Goal: Task Accomplishment & Management: Manage account settings

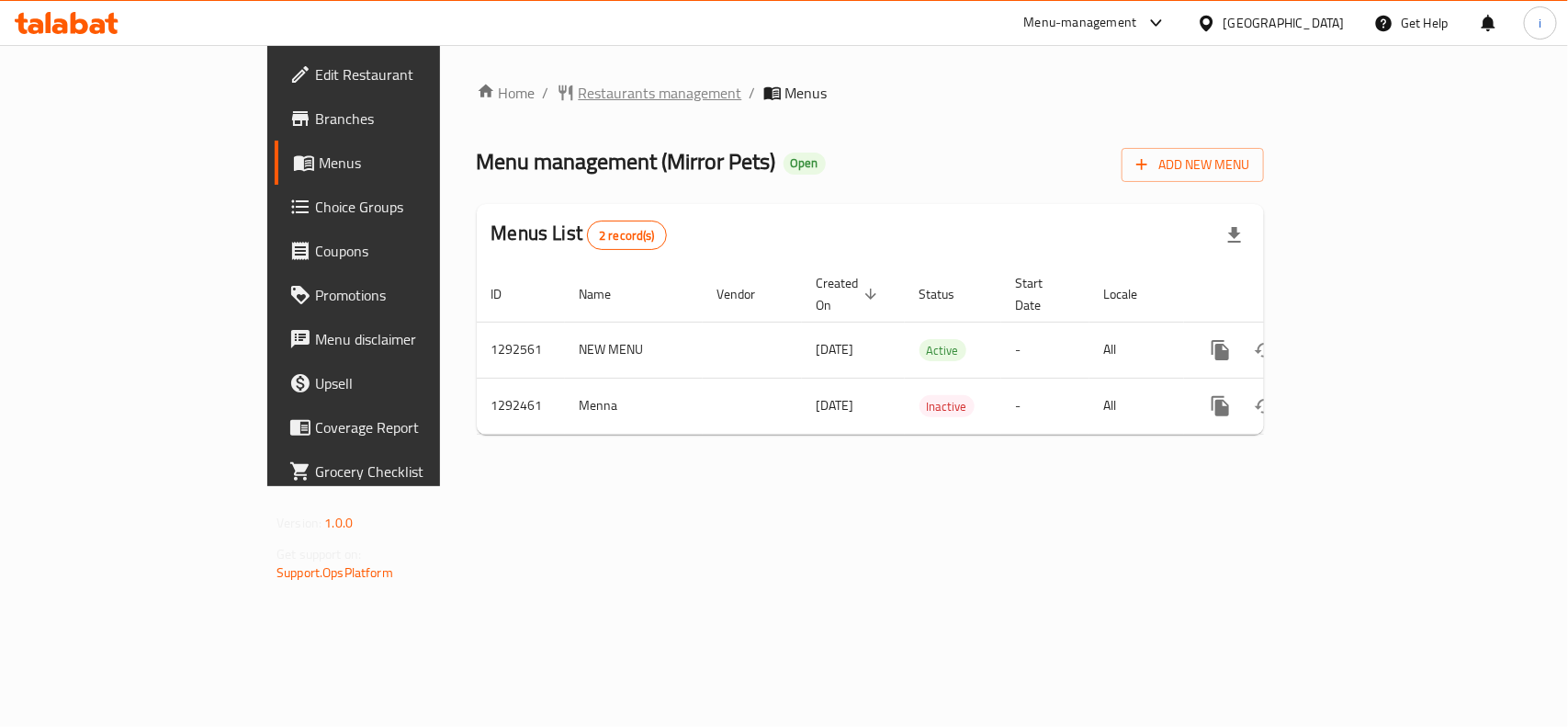
click at [578, 99] on span "Restaurants management" at bounding box center [660, 93] width 163 height 22
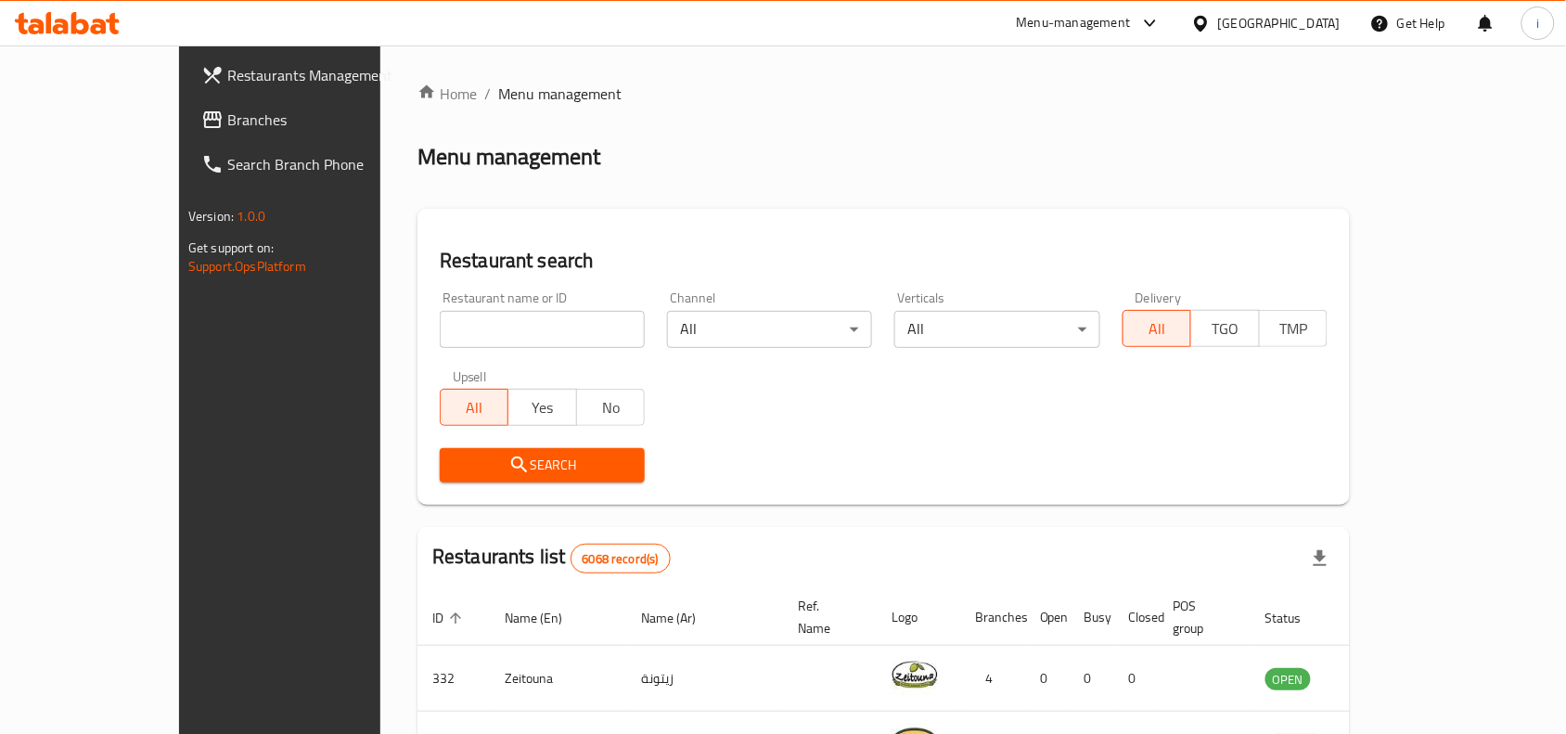
click at [490, 335] on input "search" at bounding box center [542, 329] width 205 height 37
paste input "699002"
type input "699002"
click at [455, 469] on span "Search" at bounding box center [541, 465] width 175 height 23
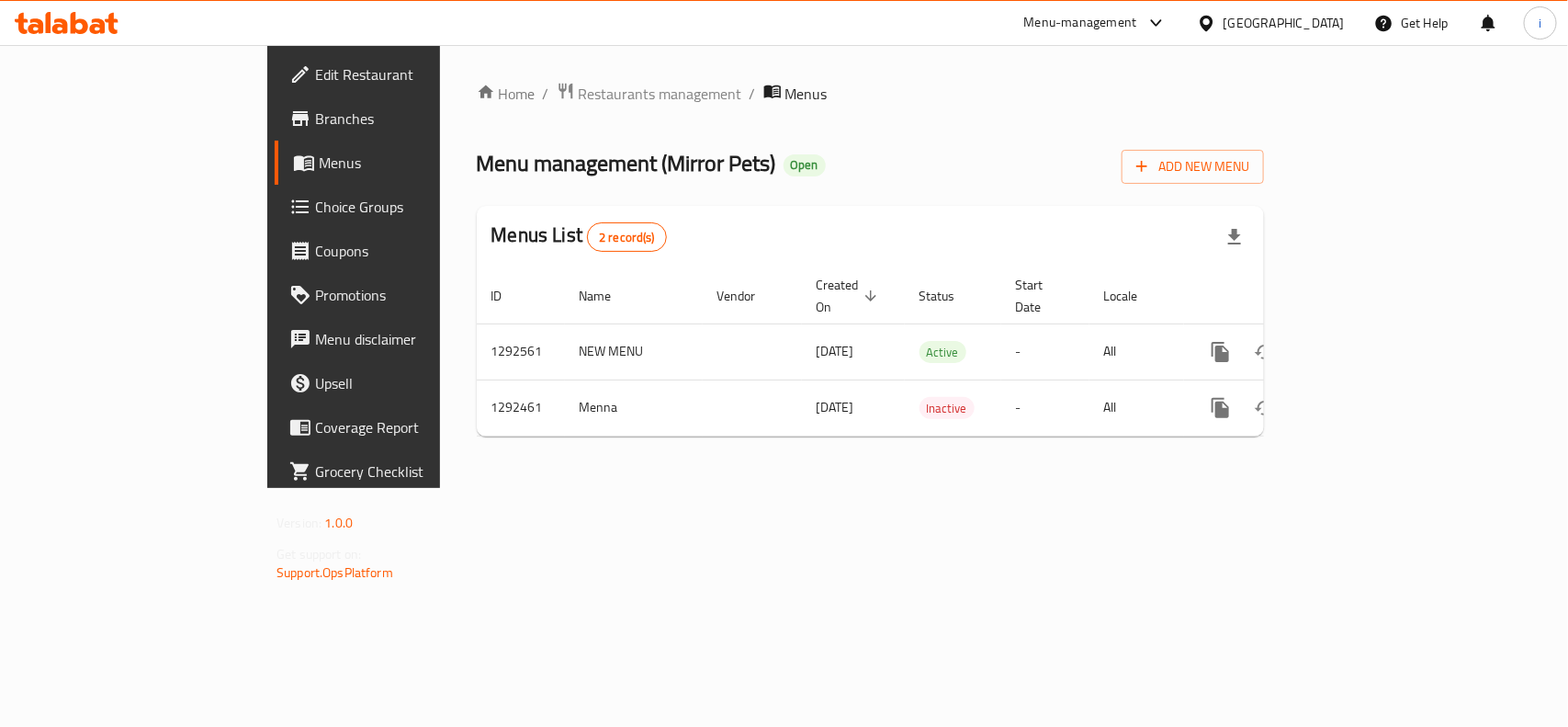
click at [315, 63] on span "Edit Restaurant" at bounding box center [414, 74] width 199 height 22
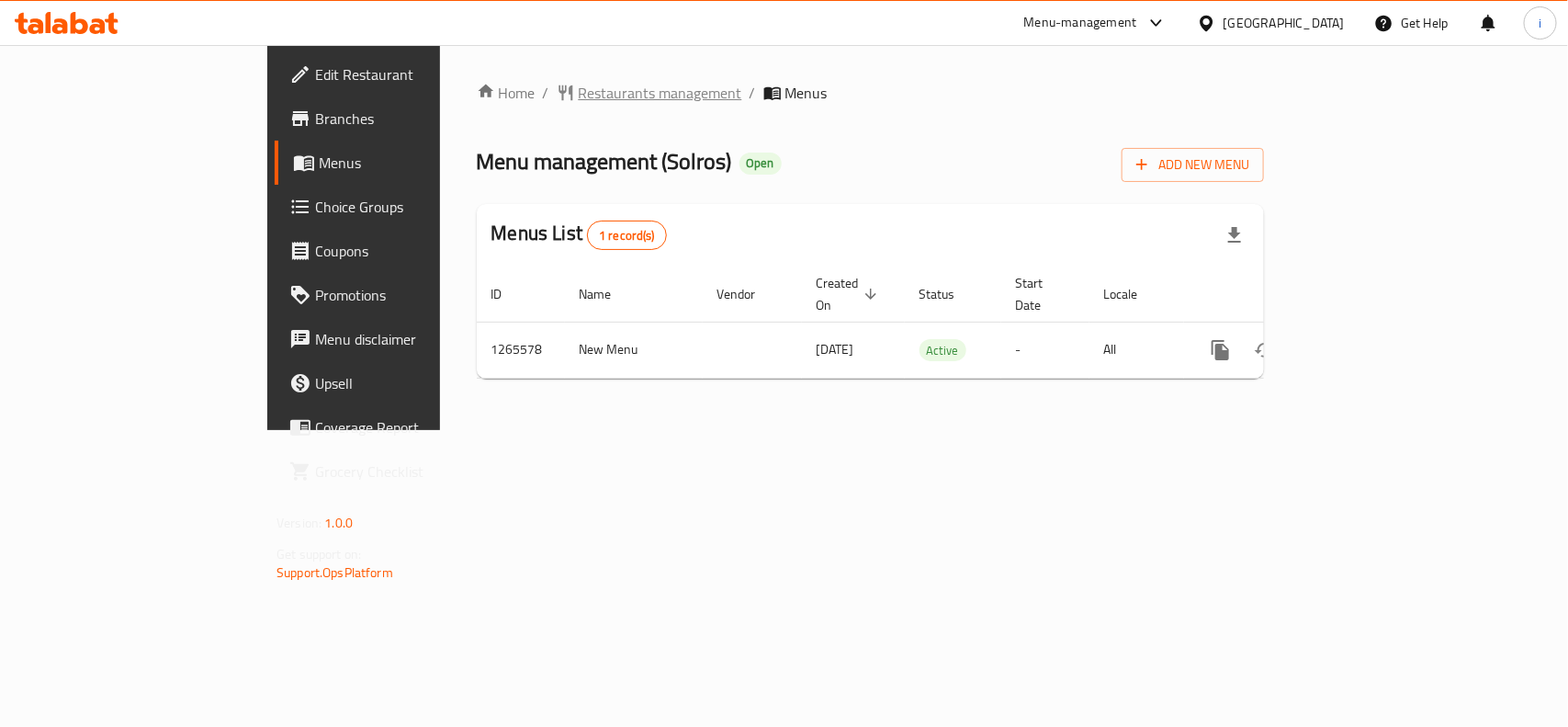
click at [578, 98] on span "Restaurants management" at bounding box center [660, 93] width 163 height 22
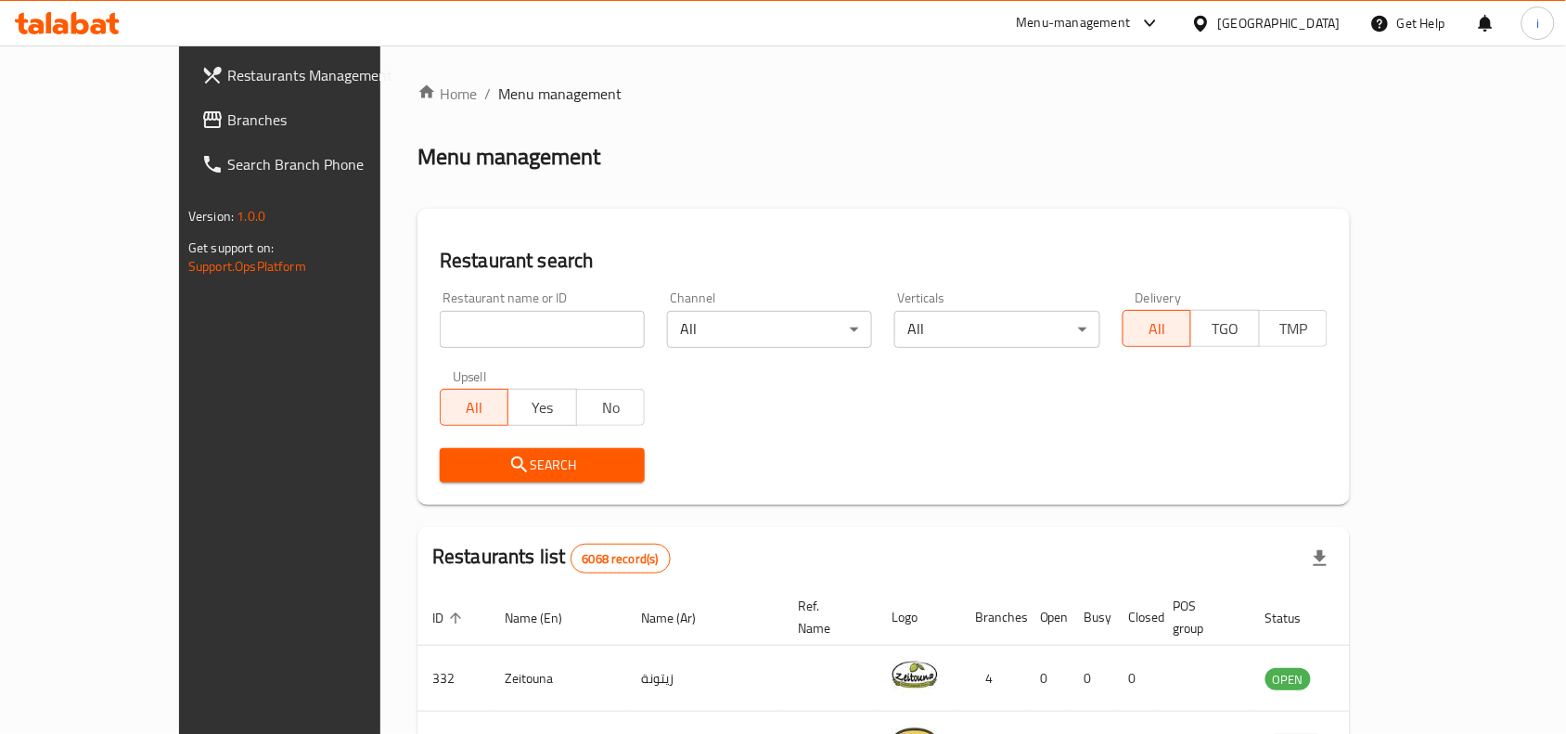
click at [490, 330] on input "search" at bounding box center [542, 329] width 205 height 37
paste input "686863"
type input "686863"
click at [484, 446] on div "Search" at bounding box center [541, 465] width 227 height 57
click at [484, 462] on span "Search" at bounding box center [541, 465] width 175 height 23
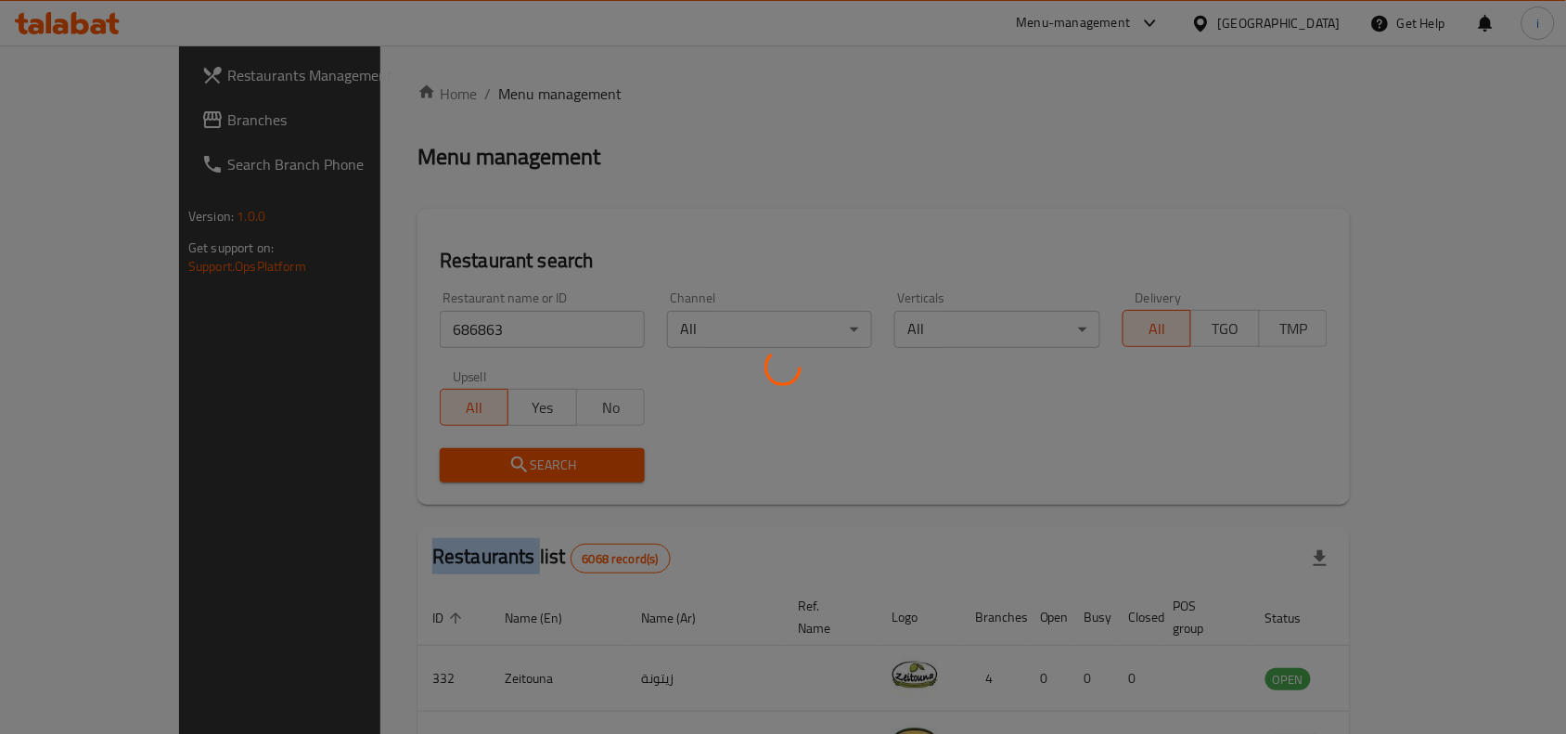
click at [484, 462] on div at bounding box center [783, 367] width 1566 height 734
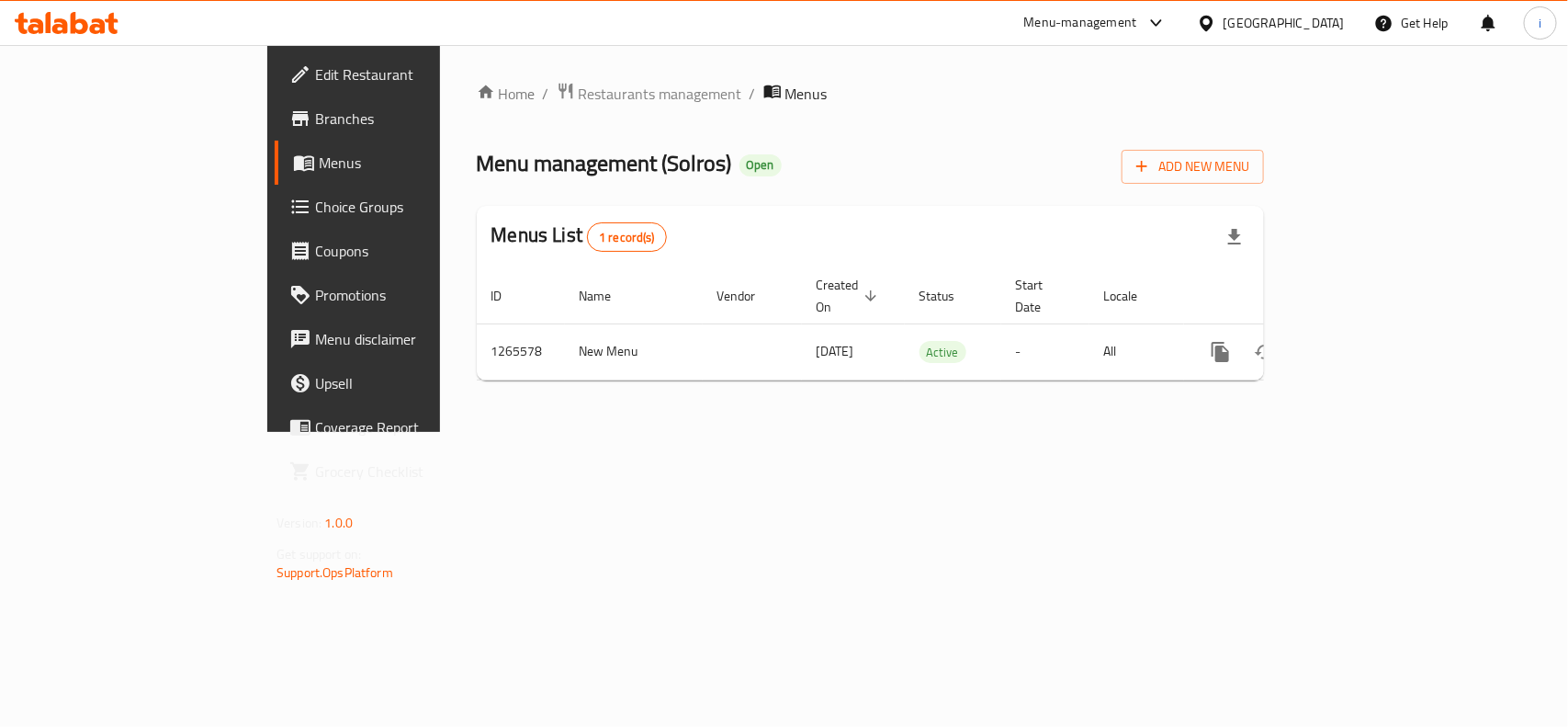
click at [315, 78] on span "Edit Restaurant" at bounding box center [414, 74] width 199 height 22
